Goal: Task Accomplishment & Management: Use online tool/utility

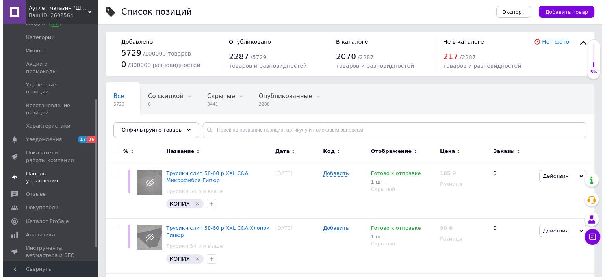
scroll to position [143, 0]
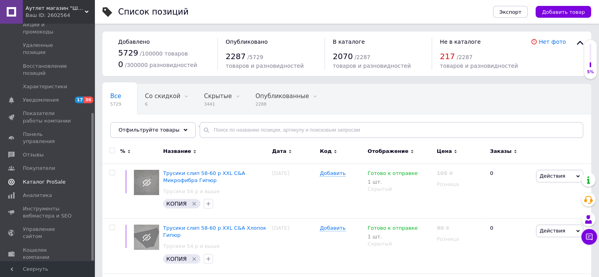
click at [52, 178] on span "Каталог ProSale" at bounding box center [44, 181] width 43 height 7
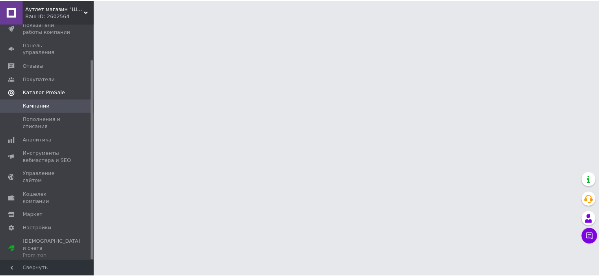
scroll to position [42, 0]
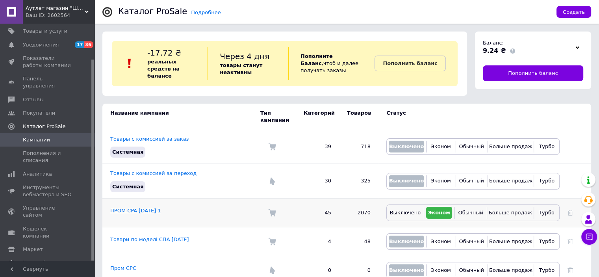
click at [152, 207] on link "ПРОМ CPA [DATE] 1" at bounding box center [135, 210] width 51 height 6
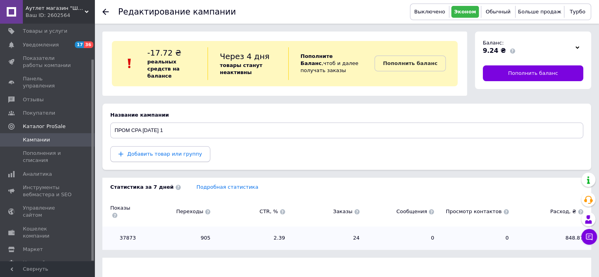
click at [168, 151] on span "Добавить товар или группу" at bounding box center [164, 154] width 75 height 6
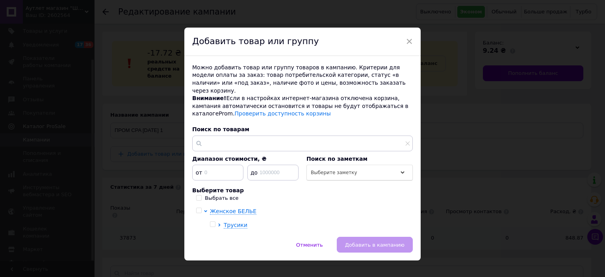
click at [215, 221] on div at bounding box center [214, 225] width 8 height 8
click at [213, 222] on input "checkbox" at bounding box center [212, 224] width 5 height 5
checkbox input "true"
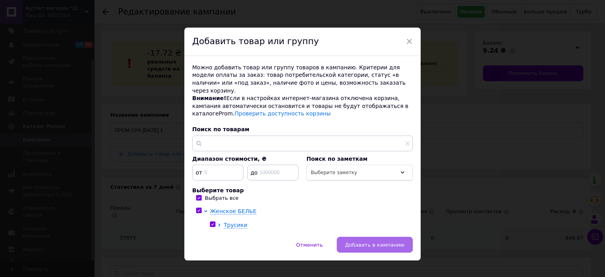
click at [362, 242] on span "Добавить в кампанию" at bounding box center [374, 245] width 59 height 6
